Goal: Information Seeking & Learning: Find specific fact

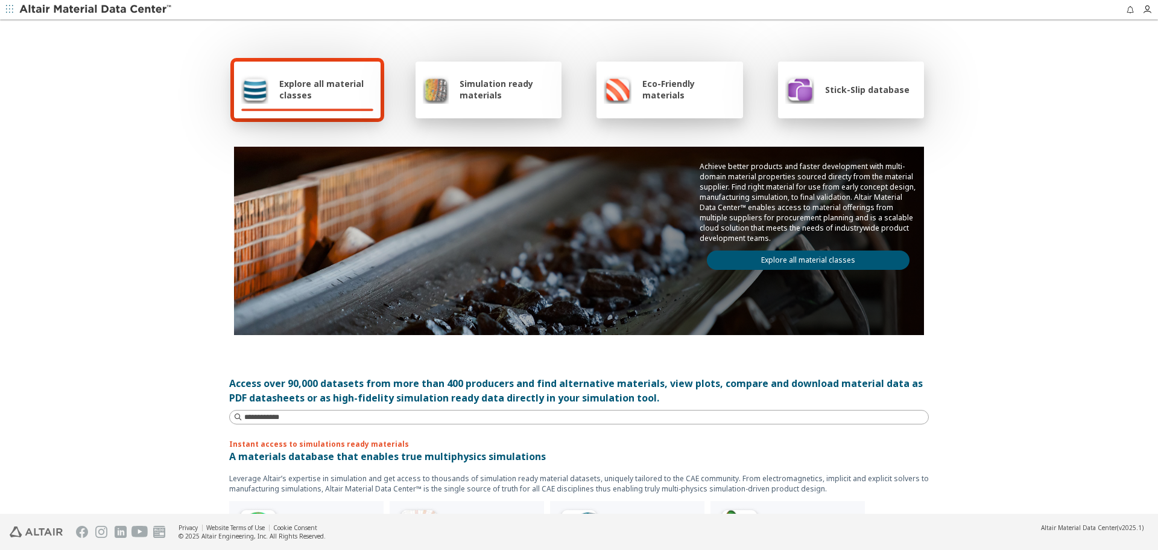
click at [799, 259] on link "Explore all material classes" at bounding box center [808, 259] width 203 height 19
click at [755, 261] on link "Explore all material classes" at bounding box center [808, 259] width 203 height 19
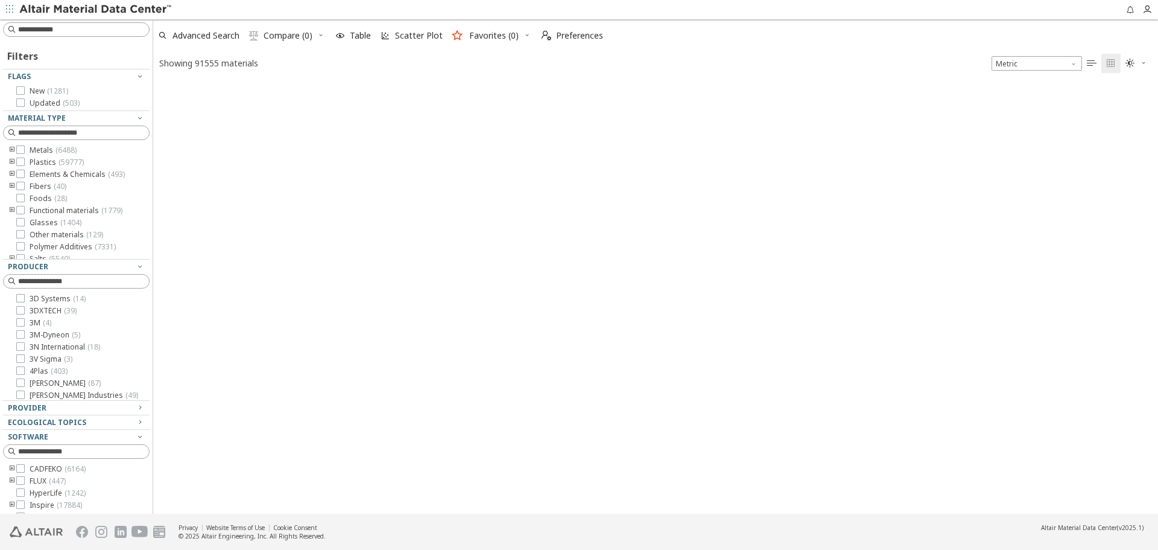
click at [96, 31] on input at bounding box center [83, 30] width 131 height 12
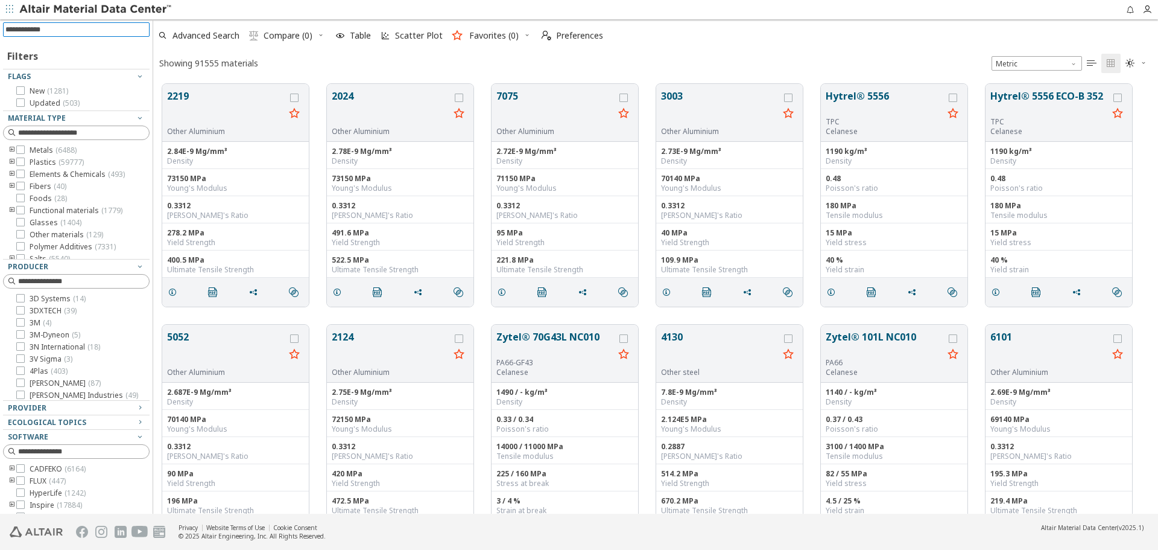
scroll to position [430, 996]
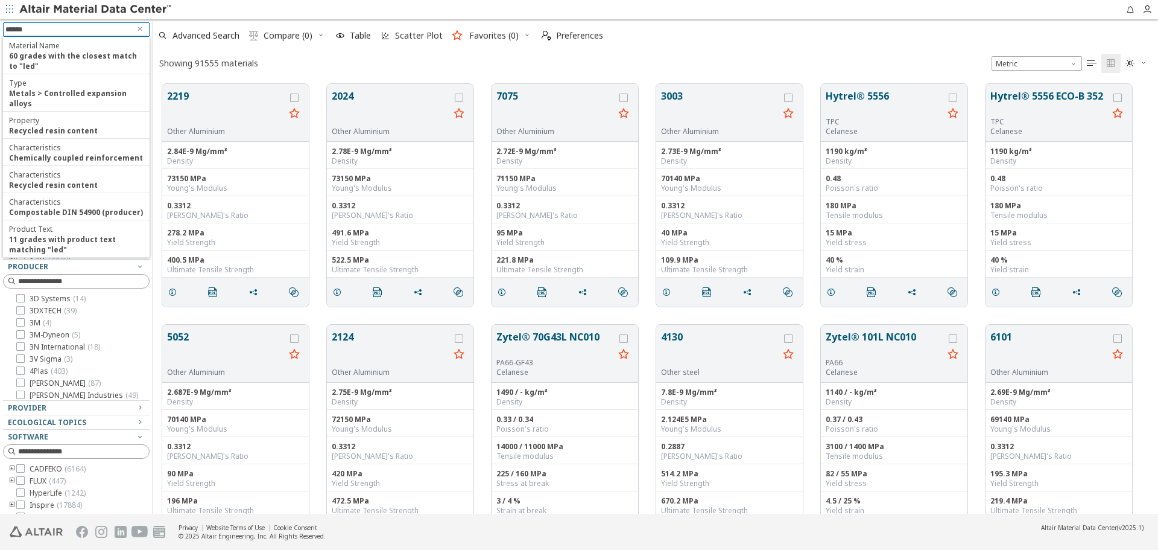
type input "*******"
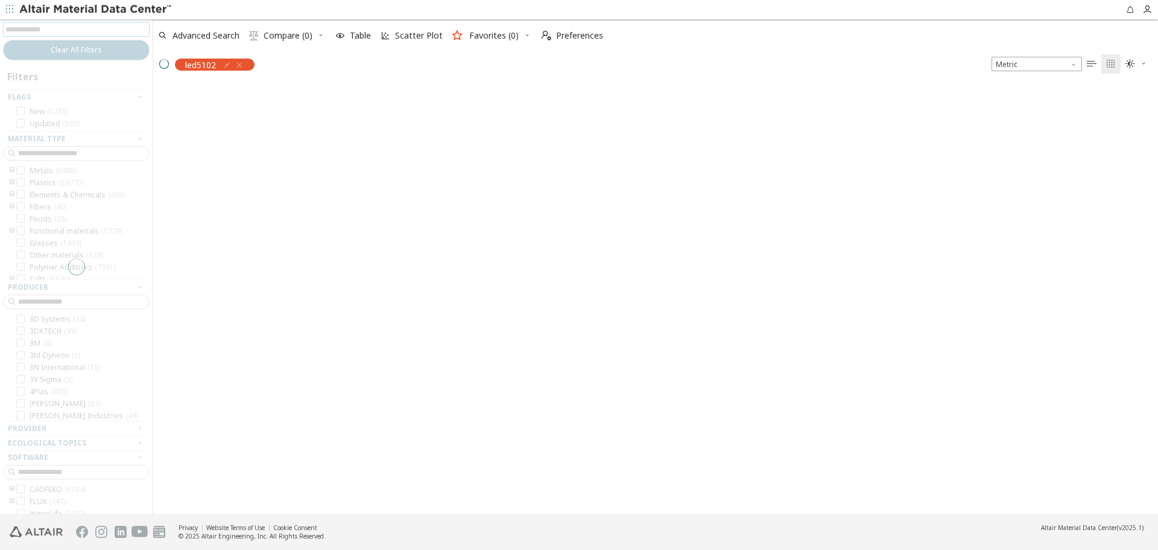
scroll to position [428, 996]
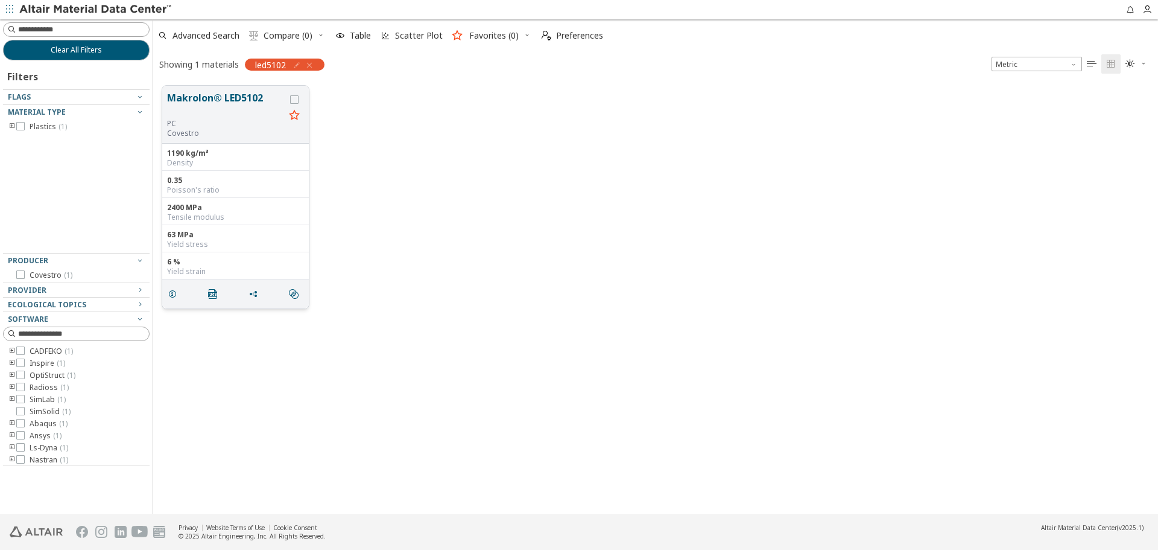
click at [249, 101] on button "Makrolon® LED5102" at bounding box center [226, 105] width 118 height 28
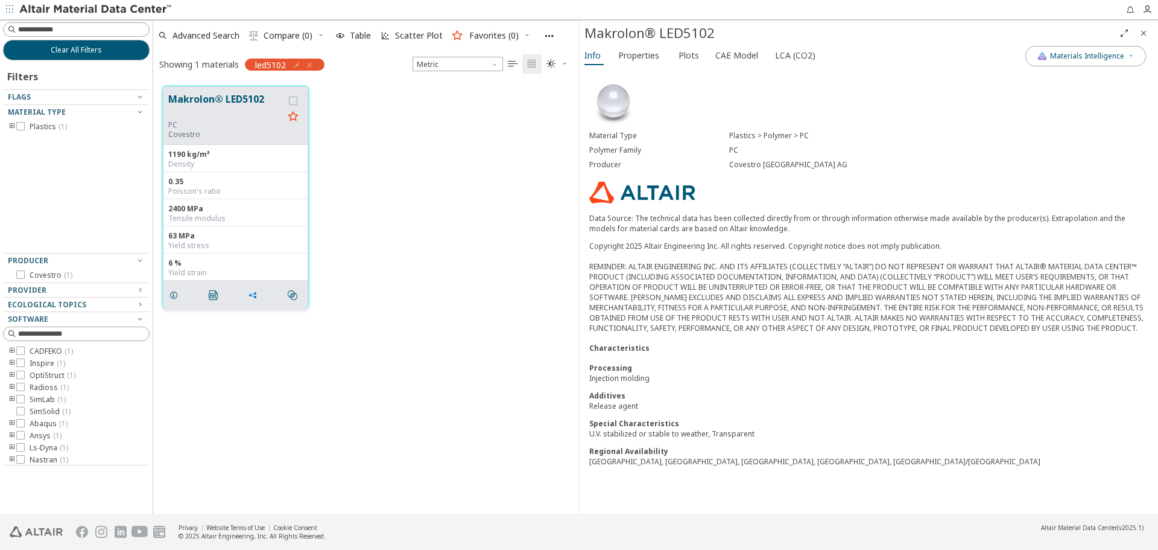
click at [254, 293] on icon "grid" at bounding box center [253, 295] width 10 height 10
click at [333, 321] on span "Copy to Clipboard" at bounding box center [302, 317] width 83 height 19
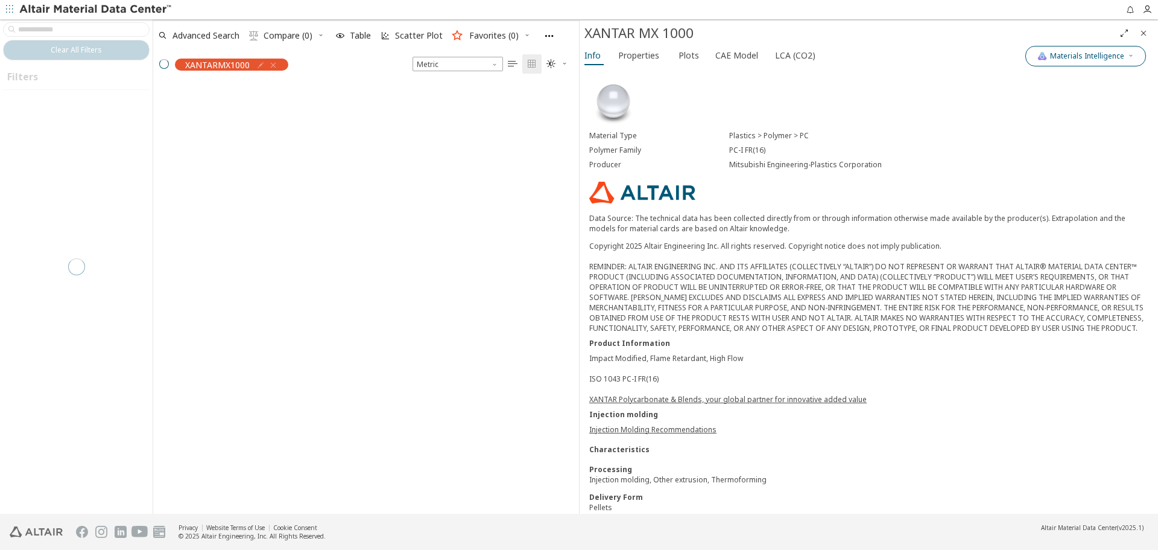
click at [1131, 56] on icon "button" at bounding box center [1131, 55] width 7 height 7
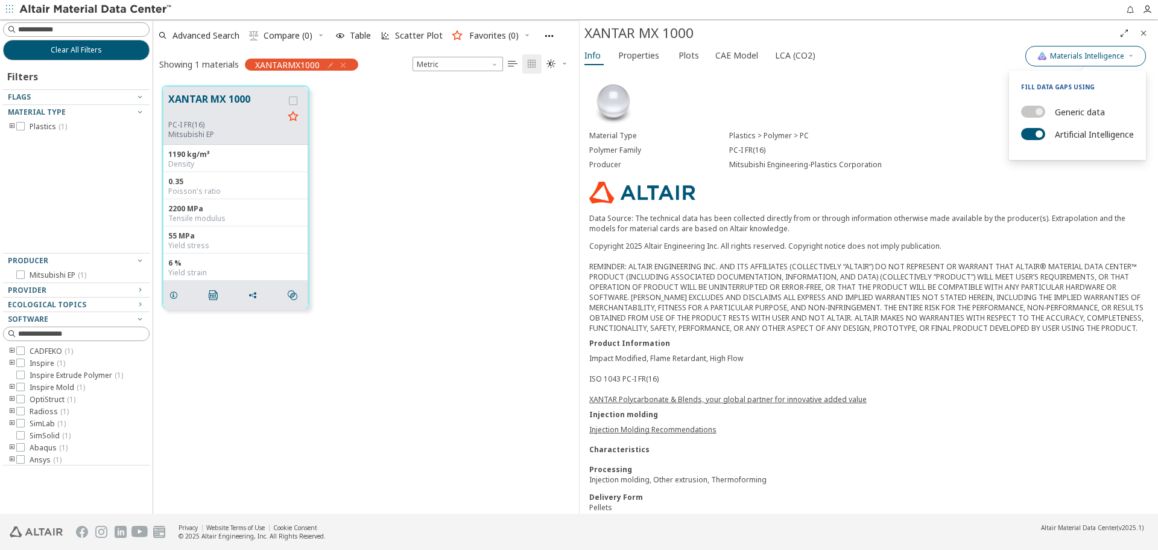
click at [1131, 56] on icon "button" at bounding box center [1131, 55] width 7 height 7
click at [798, 165] on div "Mitsubishi Engineering-Plastics Corporation" at bounding box center [938, 165] width 419 height 10
click at [251, 292] on icon "grid" at bounding box center [253, 295] width 10 height 10
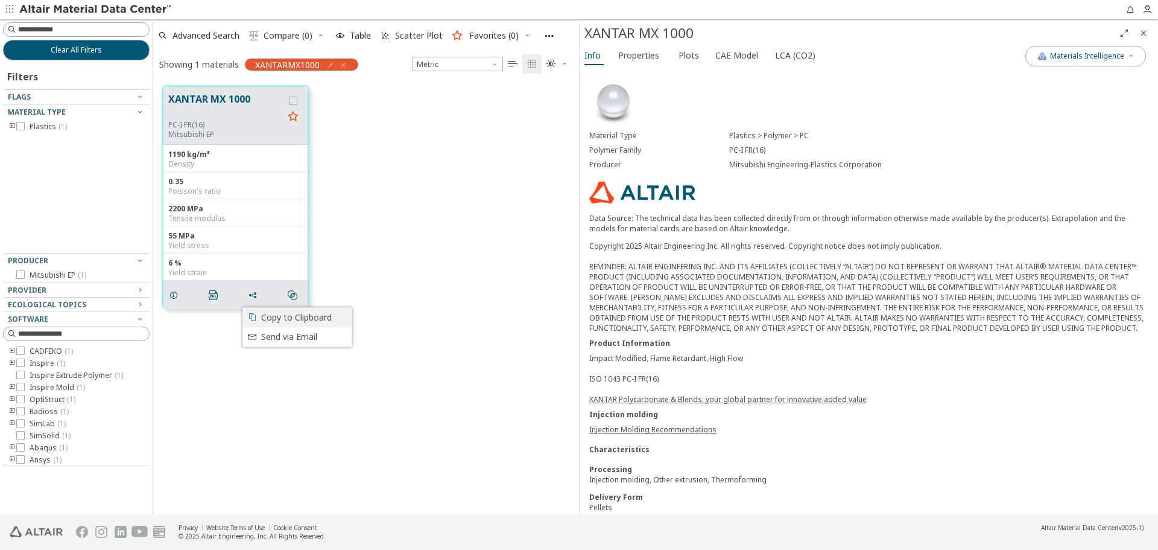
click at [282, 313] on span "Copy to Clipboard" at bounding box center [302, 317] width 83 height 19
click at [845, 404] on link "XANTAR Polycarbonate & Blends, your global partner for innovative added value" at bounding box center [729, 399] width 278 height 10
